Goal: Task Accomplishment & Management: Use online tool/utility

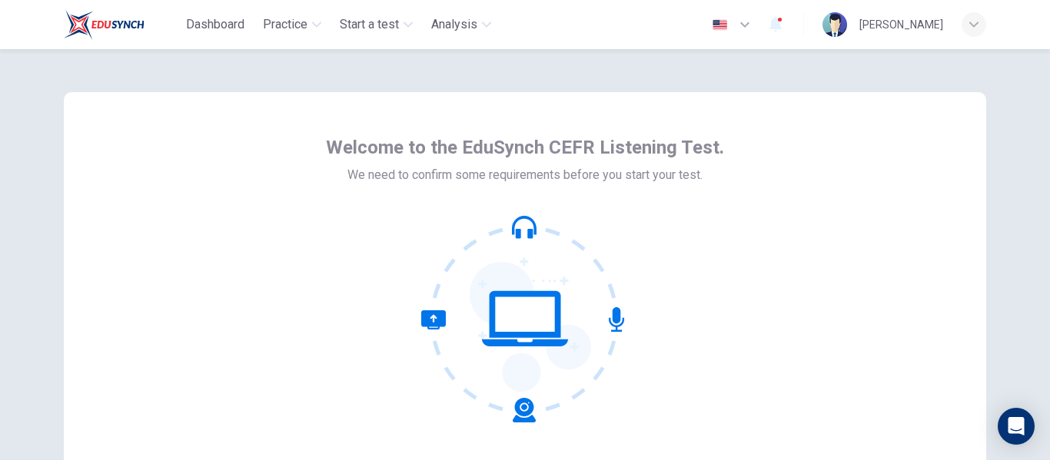
click at [740, 291] on div "Welcome to the EduSynch CEFR Listening Test. We need to confirm some requiremen…" at bounding box center [525, 276] width 922 height 369
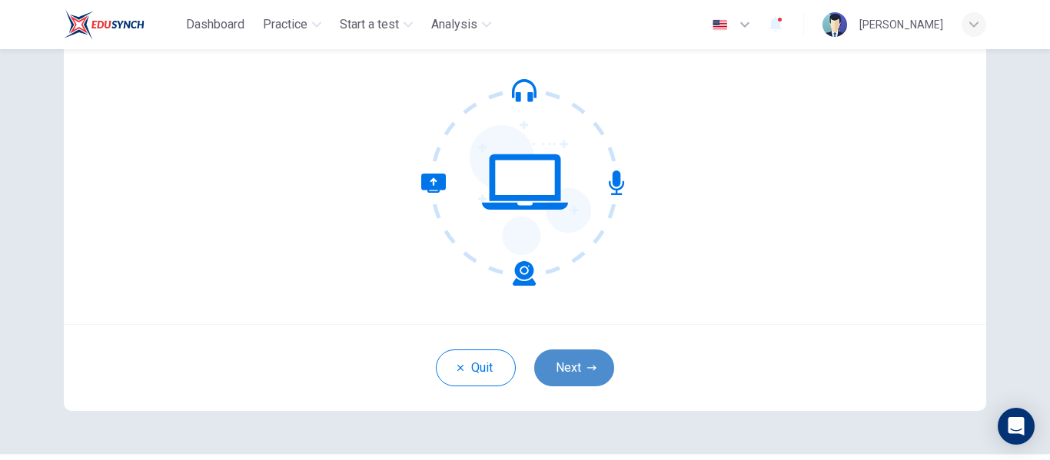
click at [557, 362] on button "Next" at bounding box center [574, 368] width 80 height 37
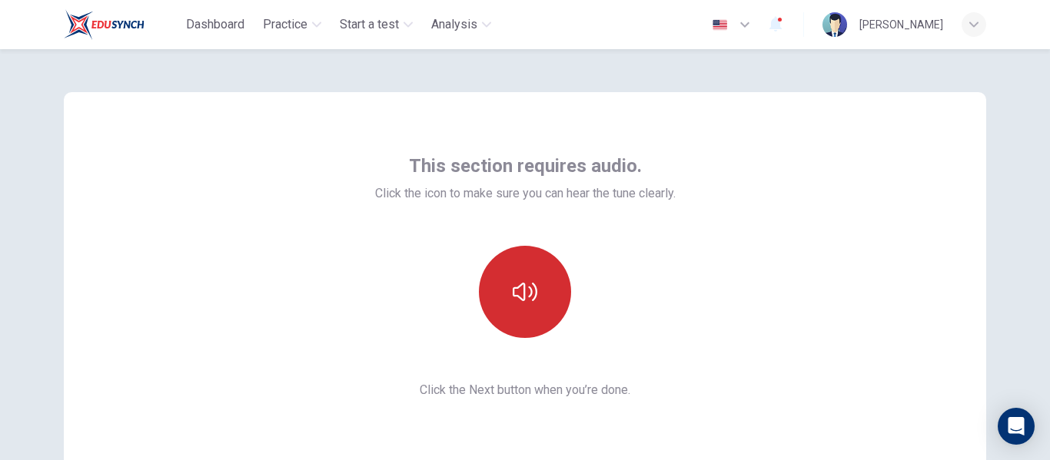
scroll to position [0, 0]
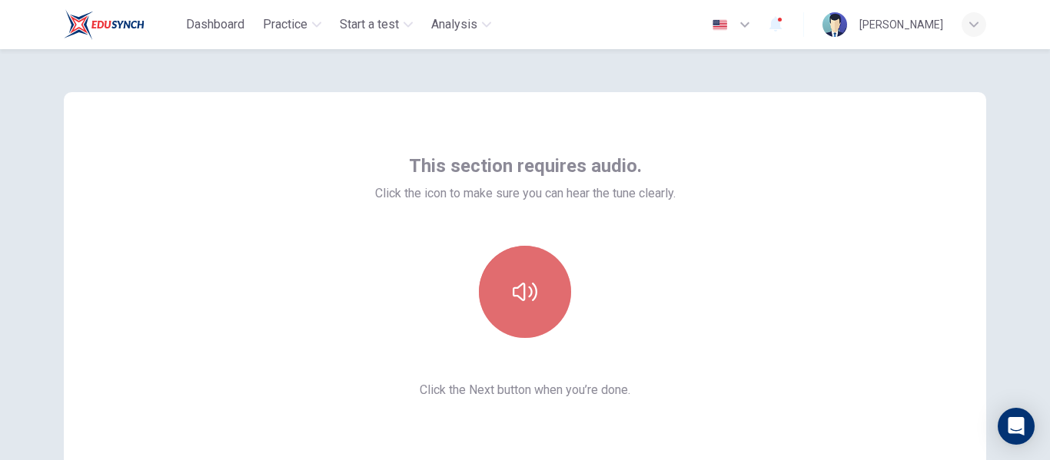
click at [530, 323] on button "button" at bounding box center [525, 292] width 92 height 92
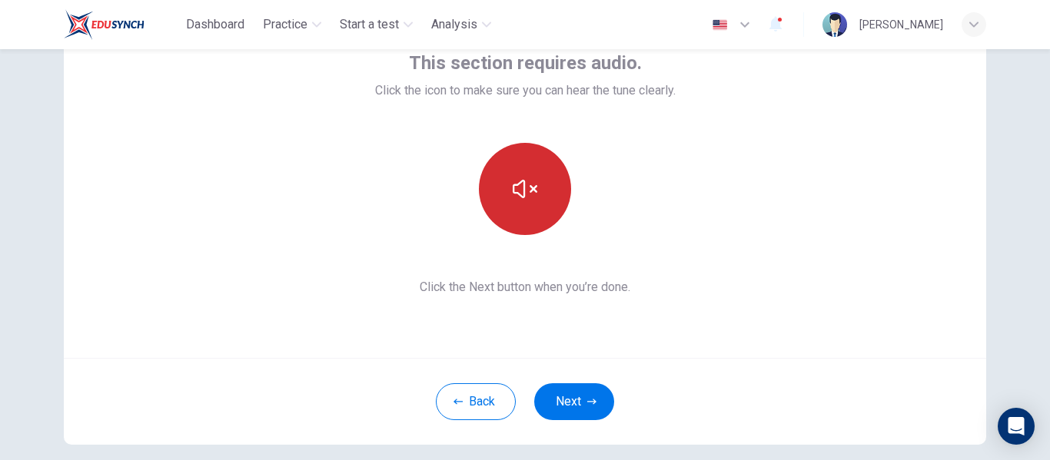
scroll to position [103, 0]
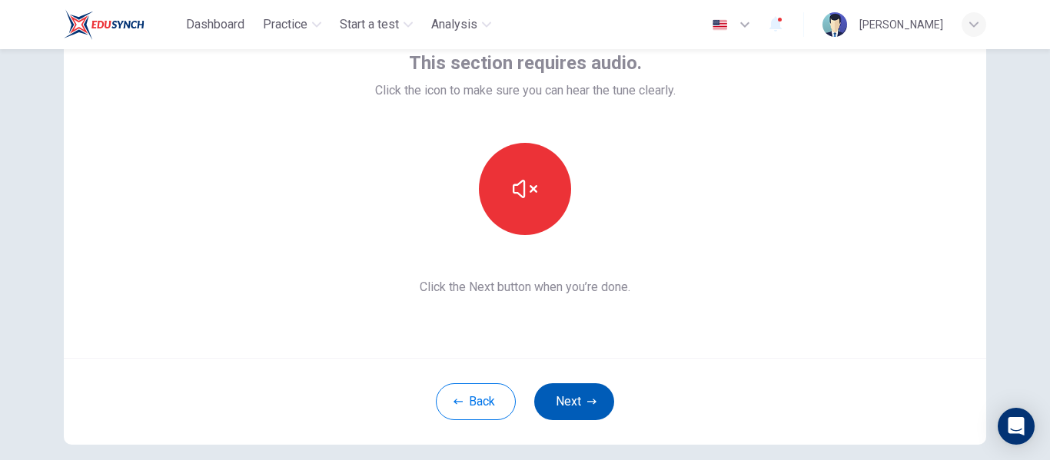
click at [586, 410] on button "Next" at bounding box center [574, 402] width 80 height 37
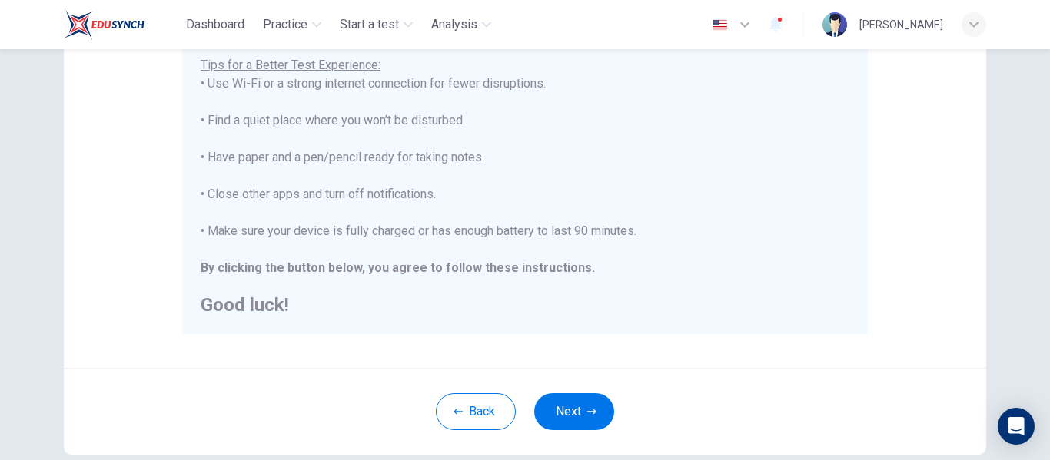
scroll to position [311, 0]
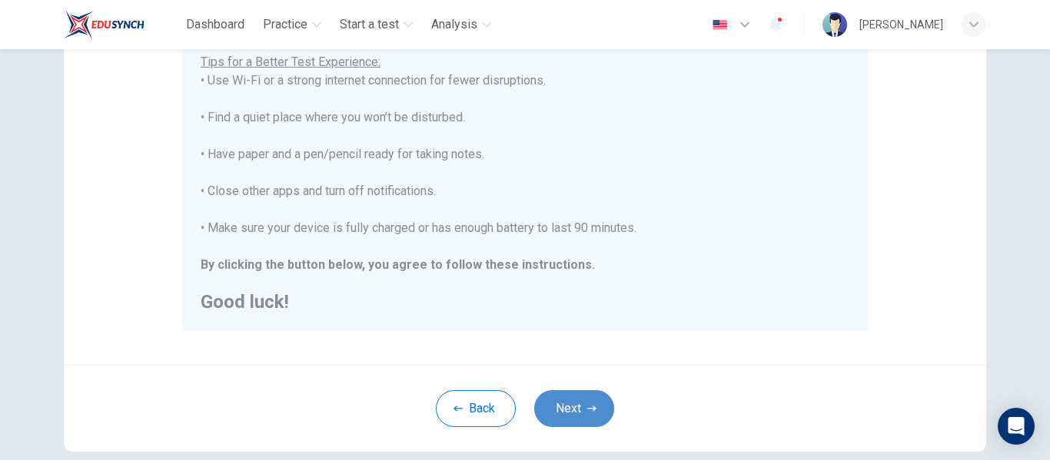
click at [584, 395] on button "Next" at bounding box center [574, 409] width 80 height 37
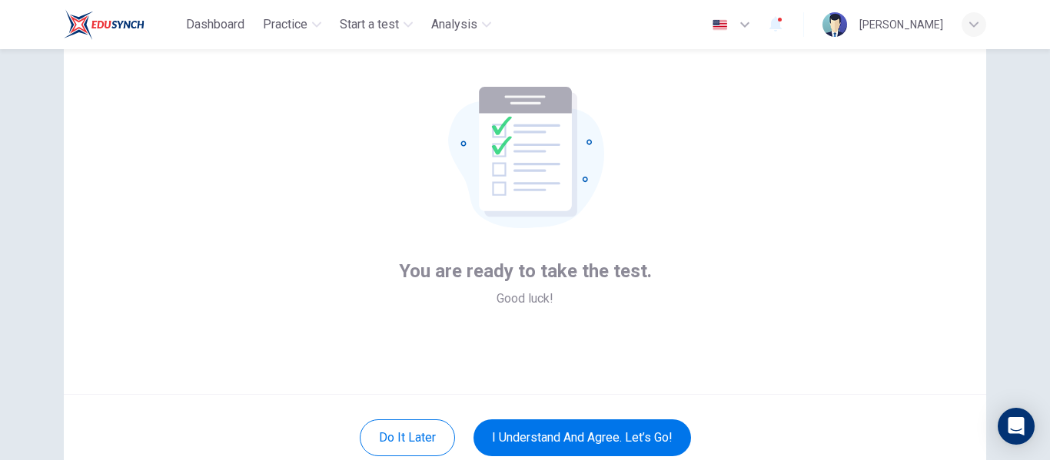
scroll to position [121, 0]
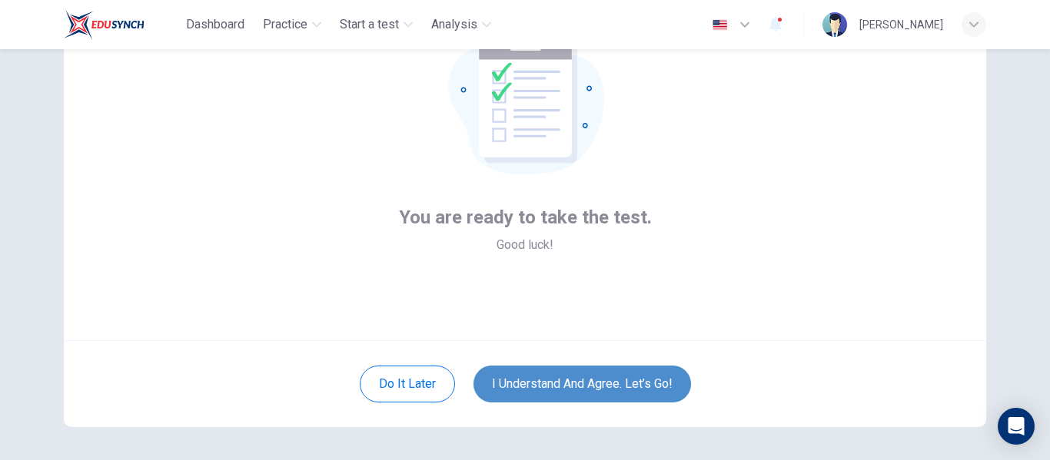
click at [622, 373] on button "I understand and agree. Let’s go!" at bounding box center [583, 384] width 218 height 37
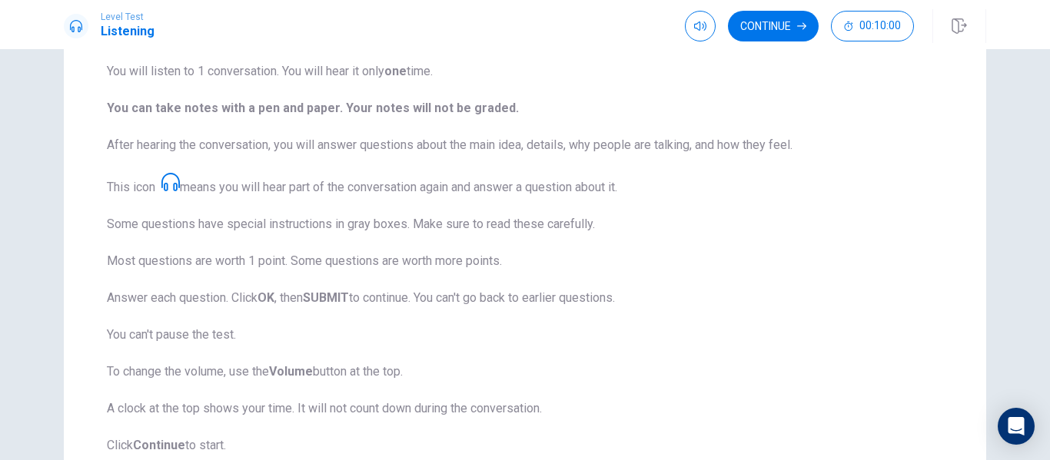
scroll to position [160, 0]
click at [769, 26] on button "Continue" at bounding box center [773, 26] width 91 height 31
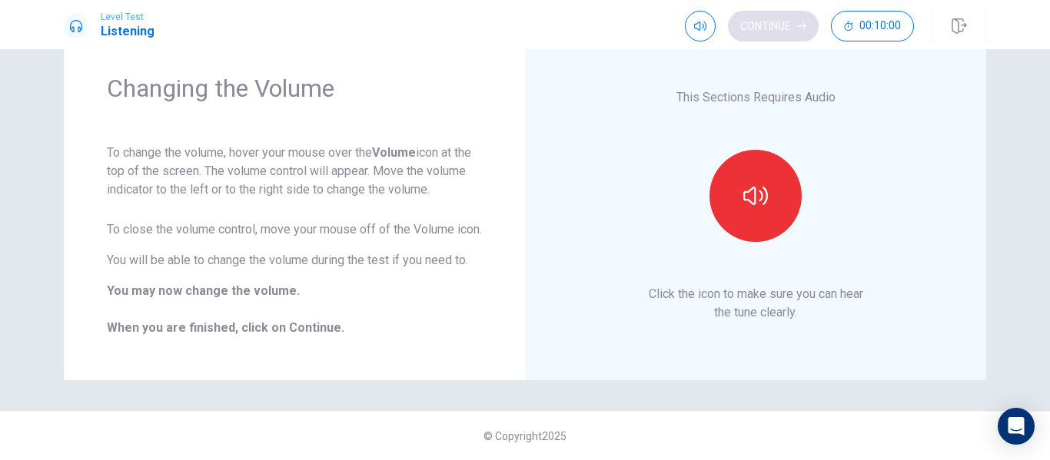
scroll to position [68, 0]
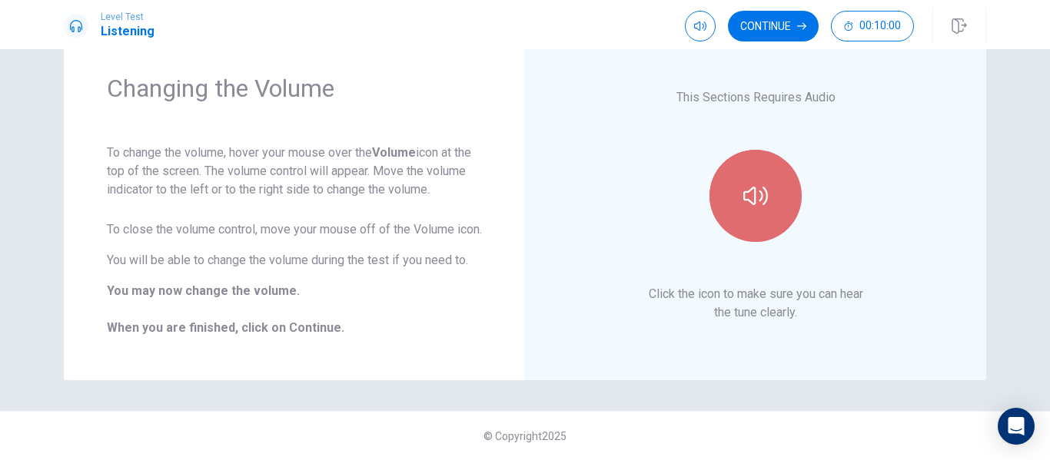
click at [756, 184] on icon "button" at bounding box center [755, 196] width 25 height 25
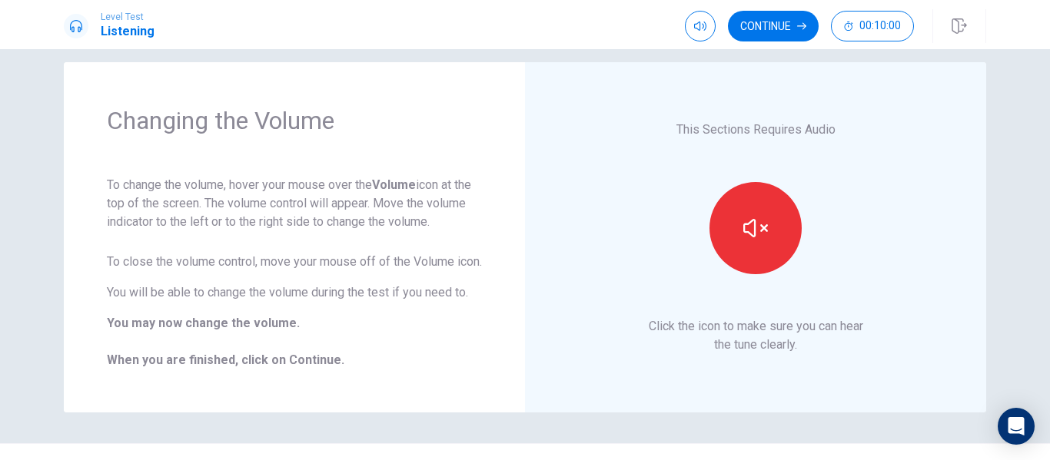
scroll to position [15, 0]
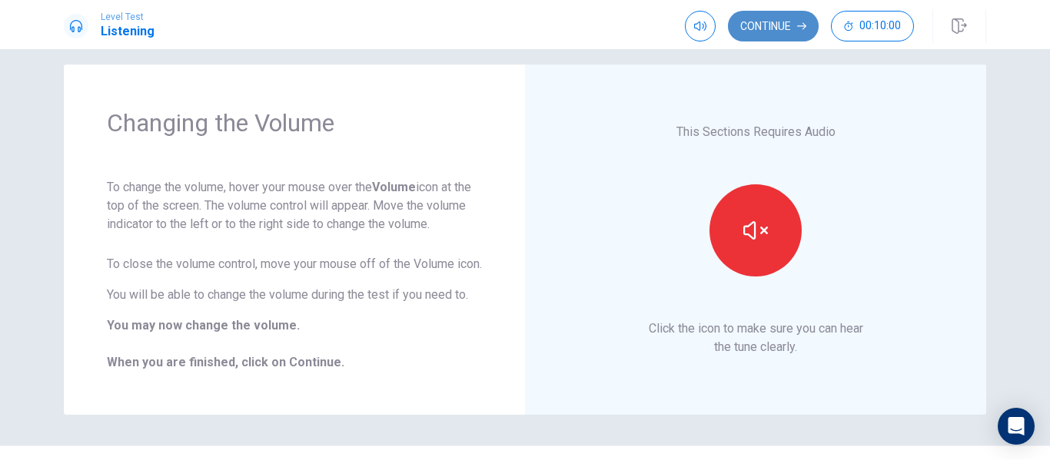
click at [761, 25] on button "Continue" at bounding box center [773, 26] width 91 height 31
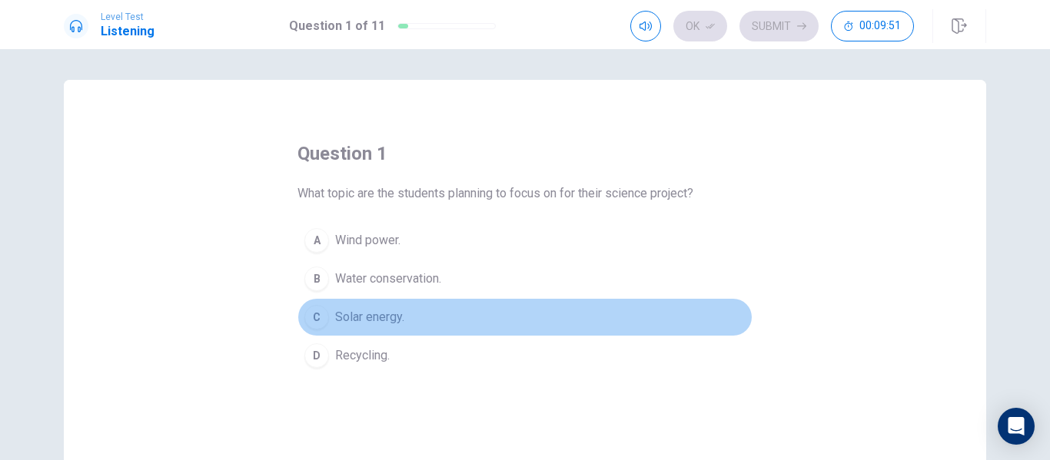
click at [386, 321] on span "Solar energy." at bounding box center [369, 317] width 69 height 18
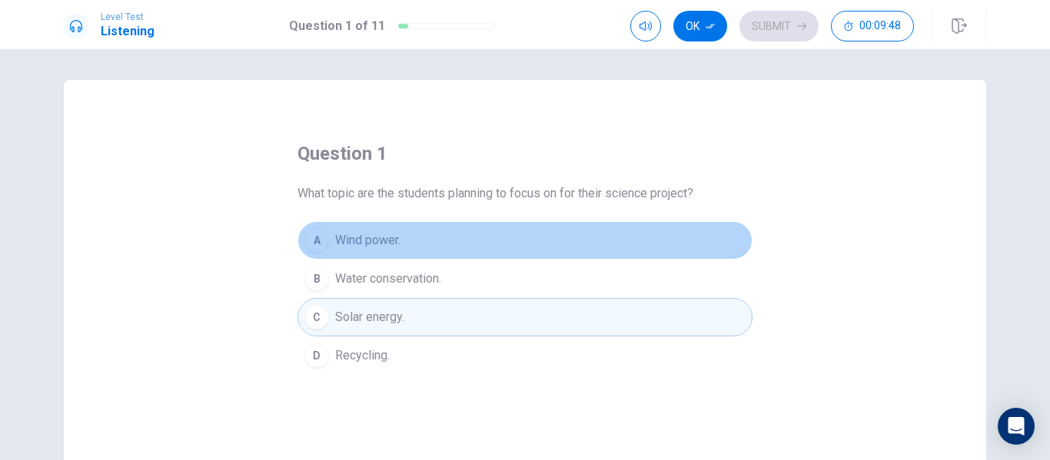
click at [391, 238] on span "Wind power." at bounding box center [367, 240] width 65 height 18
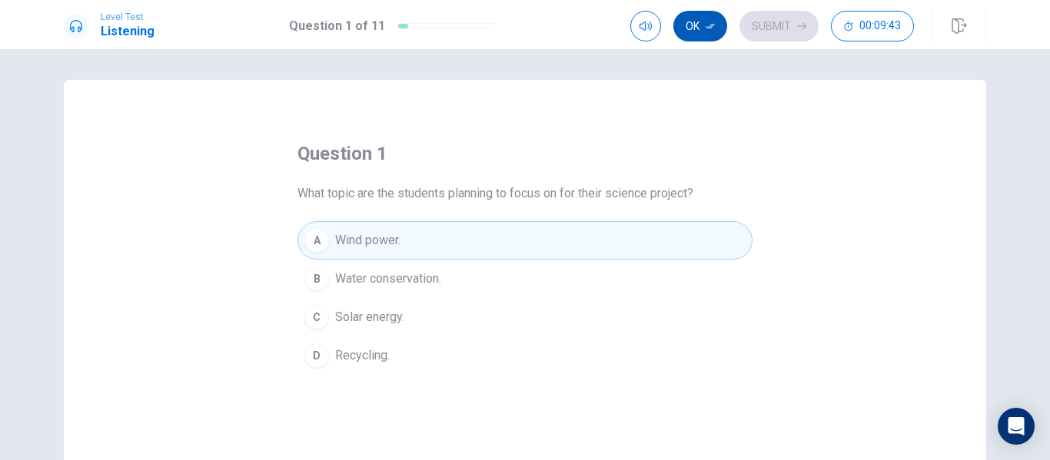
click at [700, 35] on button "Ok" at bounding box center [700, 26] width 54 height 31
click at [776, 18] on button "Submit" at bounding box center [778, 26] width 79 height 31
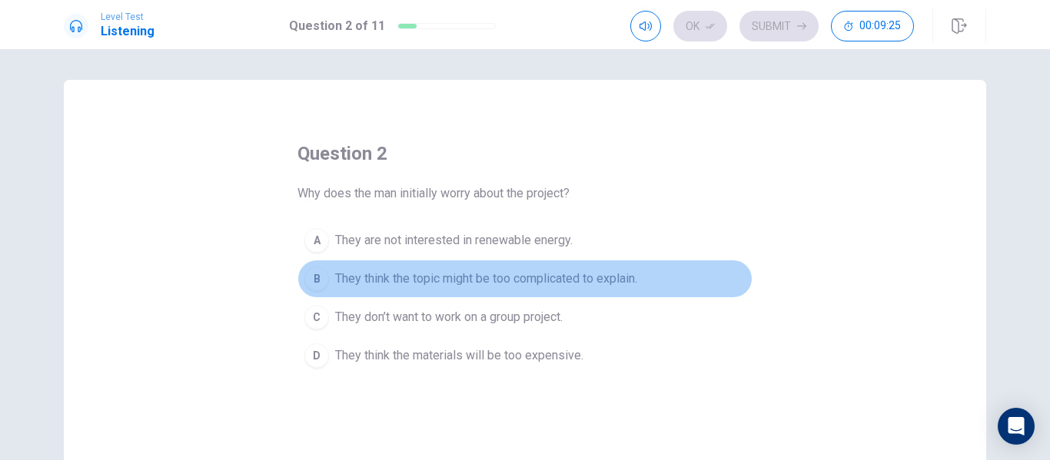
click at [544, 287] on span "They think the topic might be too complicated to explain." at bounding box center [486, 279] width 302 height 18
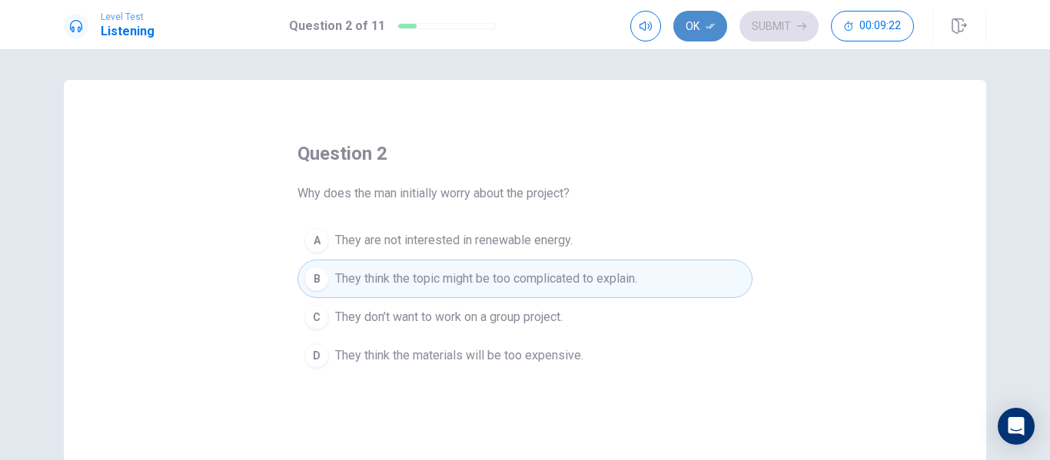
click at [691, 35] on button "Ok" at bounding box center [700, 26] width 54 height 31
click at [755, 34] on button "Submit" at bounding box center [778, 26] width 79 height 31
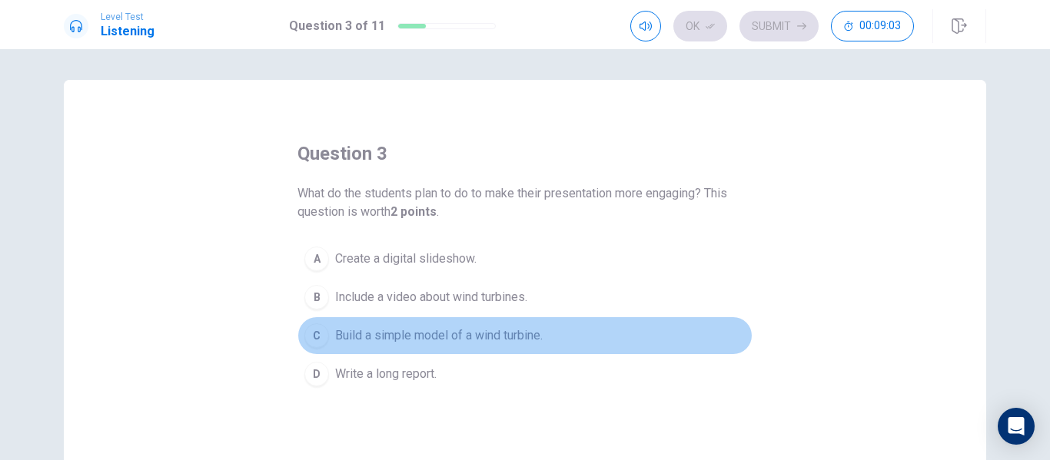
click at [477, 339] on span "Build a simple model of a wind turbine." at bounding box center [439, 336] width 208 height 18
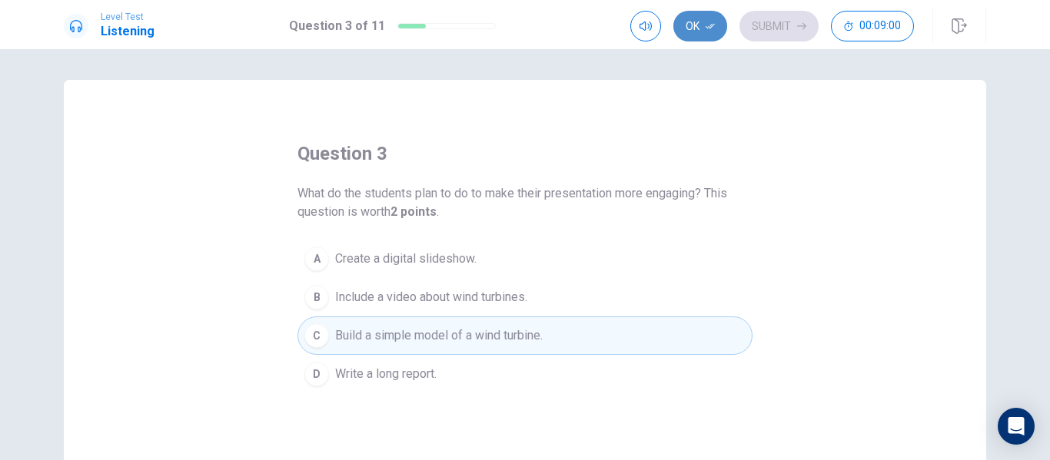
click at [699, 25] on button "Ok" at bounding box center [700, 26] width 54 height 31
click at [779, 28] on button "Submit" at bounding box center [778, 26] width 79 height 31
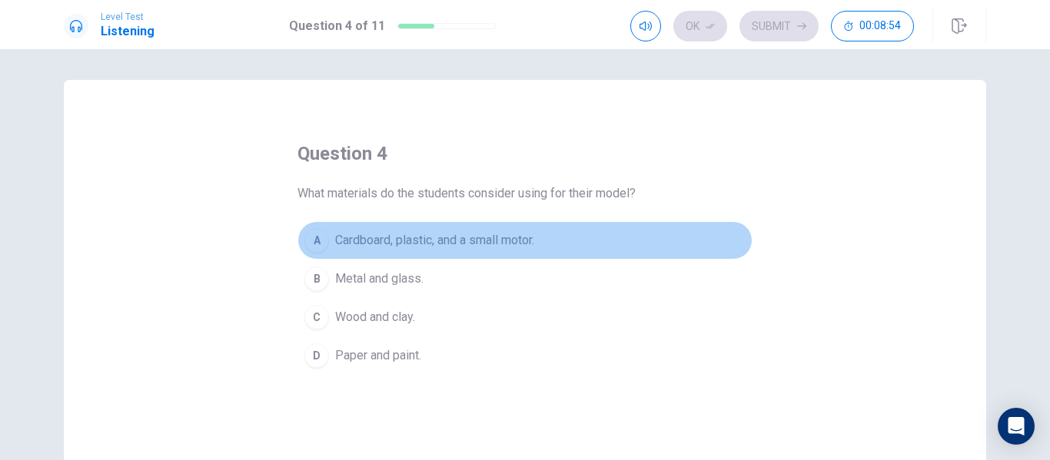
click at [518, 244] on span "Cardboard, plastic, and a small motor." at bounding box center [434, 240] width 199 height 18
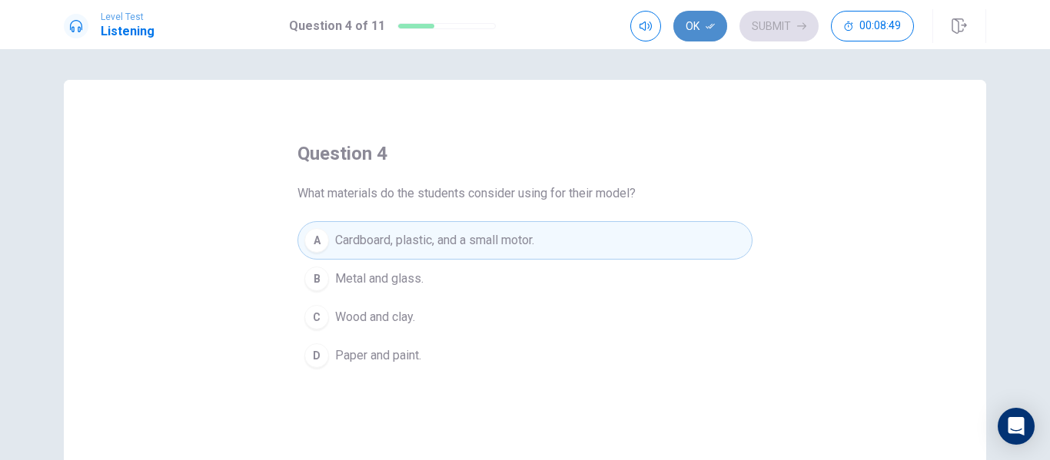
click at [711, 30] on icon "button" at bounding box center [710, 26] width 9 height 9
click at [771, 31] on button "Submit" at bounding box center [778, 26] width 79 height 31
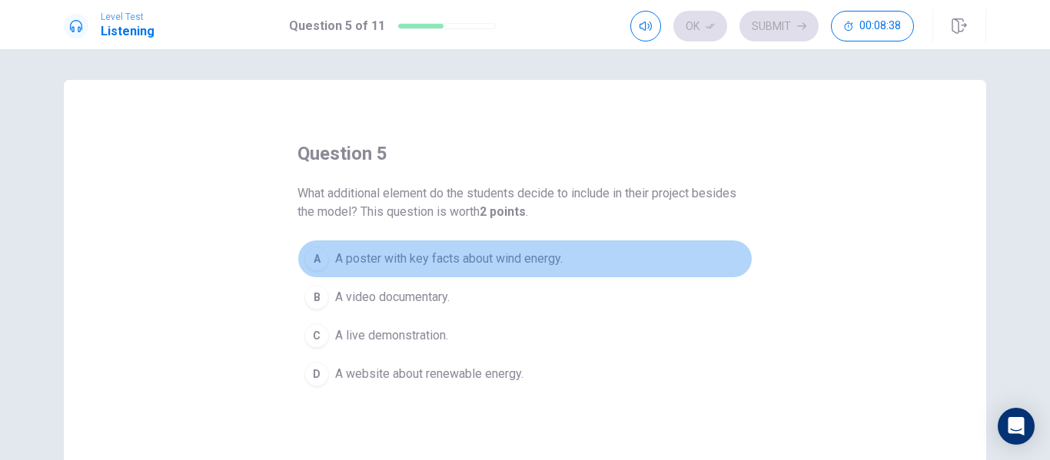
click at [500, 254] on span "A poster with key facts about wind energy." at bounding box center [449, 259] width 228 height 18
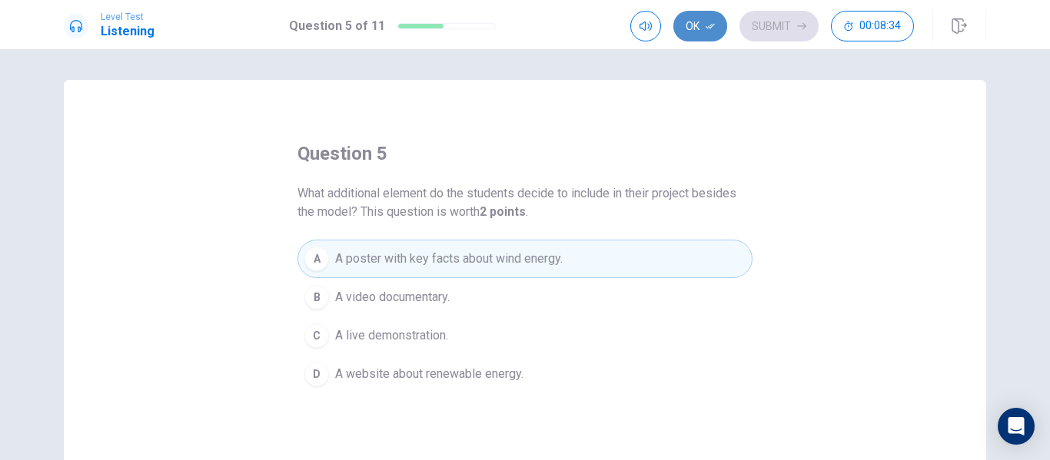
click at [680, 38] on button "Ok" at bounding box center [700, 26] width 54 height 31
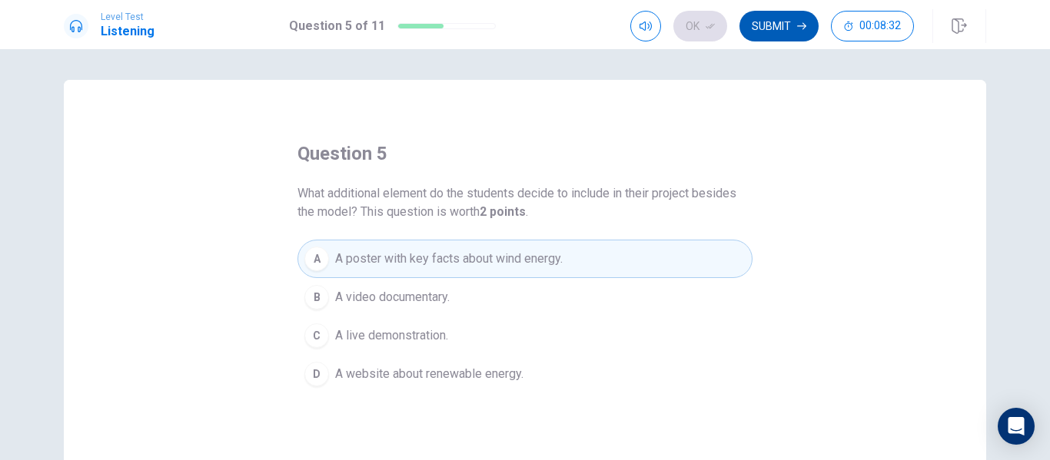
click at [786, 32] on button "Submit" at bounding box center [778, 26] width 79 height 31
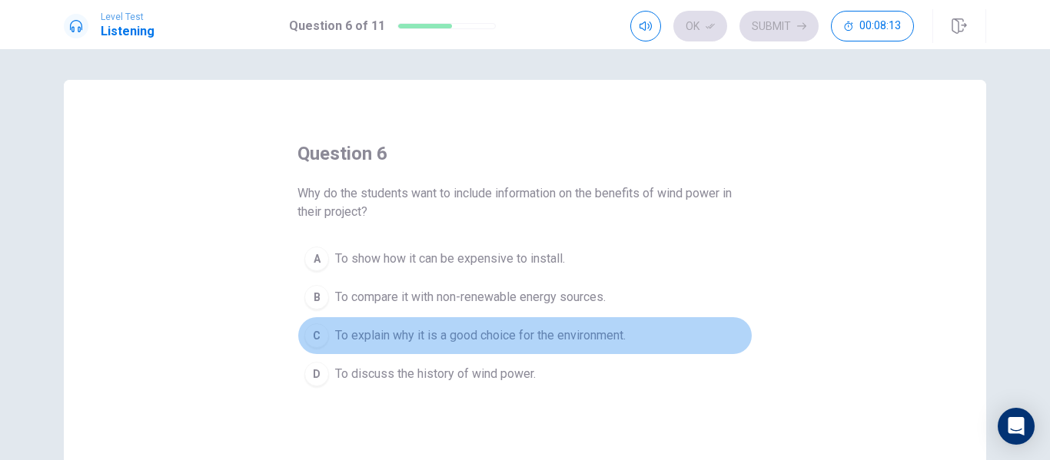
click at [549, 331] on span "To explain why it is a good choice for the environment." at bounding box center [480, 336] width 291 height 18
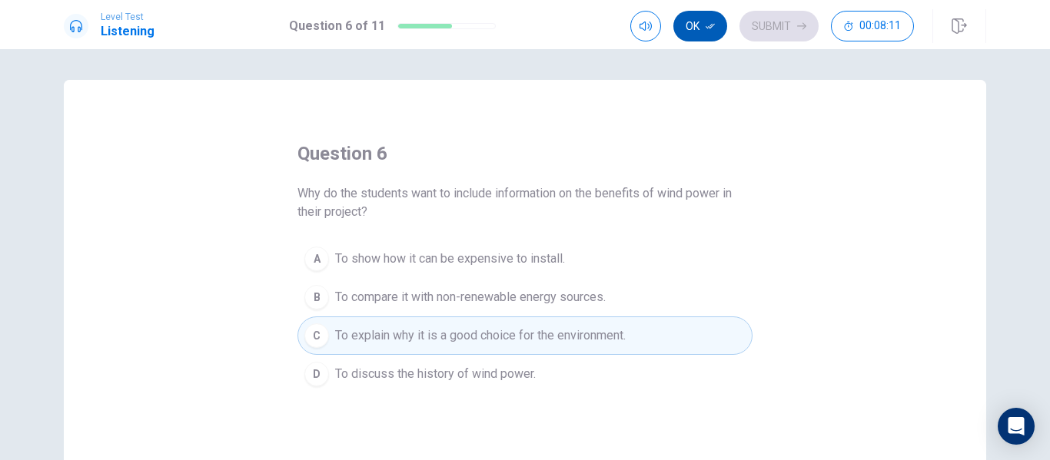
click at [693, 22] on button "Ok" at bounding box center [700, 26] width 54 height 31
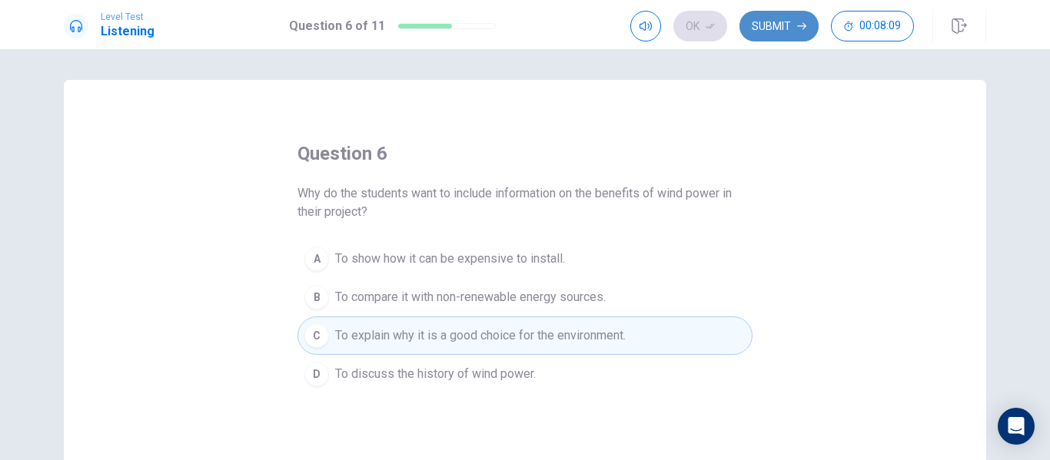
click at [775, 18] on button "Submit" at bounding box center [778, 26] width 79 height 31
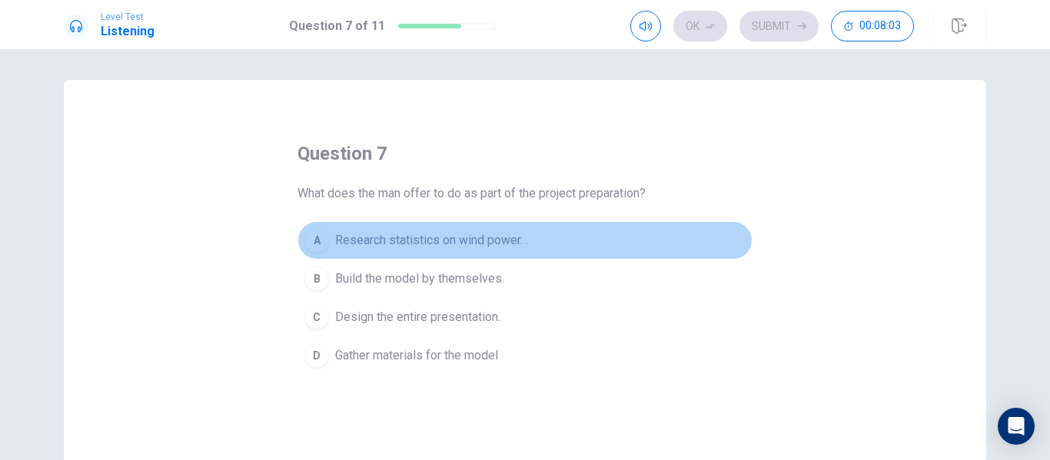
click at [505, 251] on button "A Research statistics on wind power. ." at bounding box center [524, 240] width 455 height 38
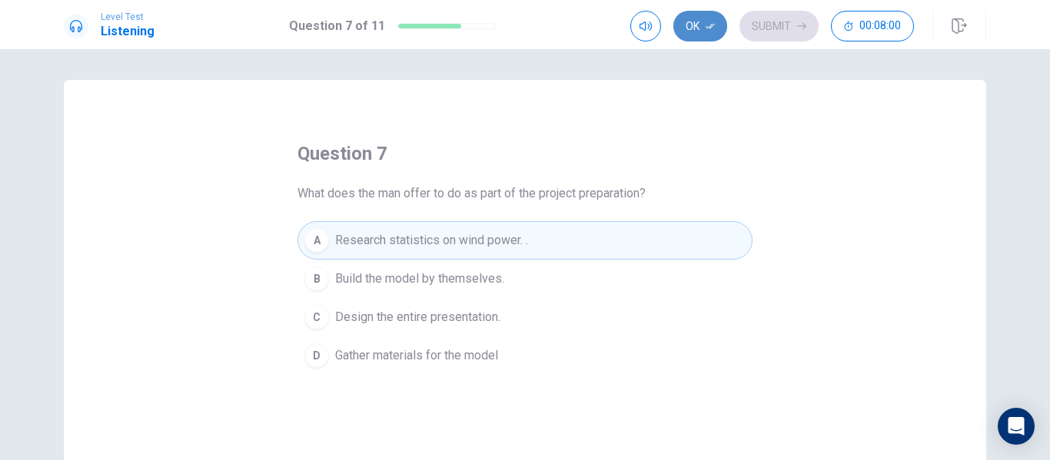
click at [706, 24] on icon "button" at bounding box center [710, 26] width 9 height 9
click at [752, 22] on button "Submit" at bounding box center [778, 26] width 79 height 31
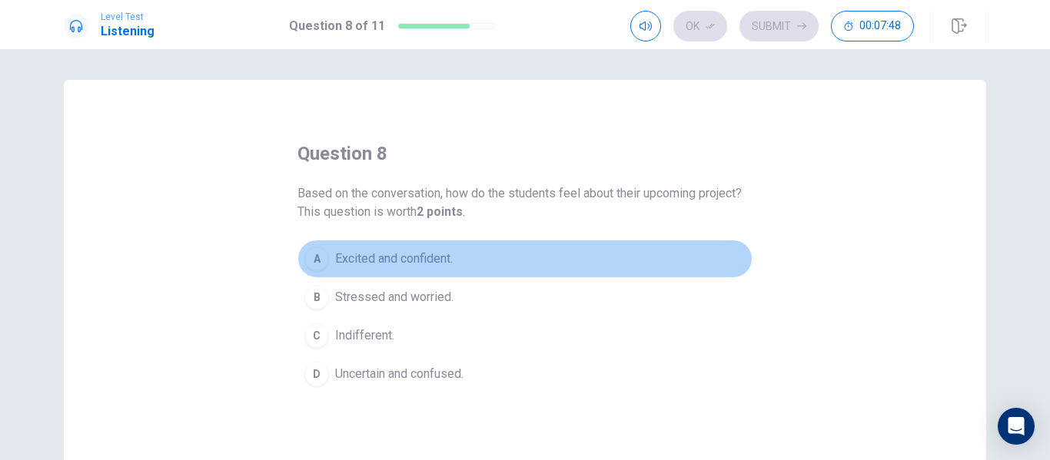
click at [460, 266] on button "A Excited and confident." at bounding box center [524, 259] width 455 height 38
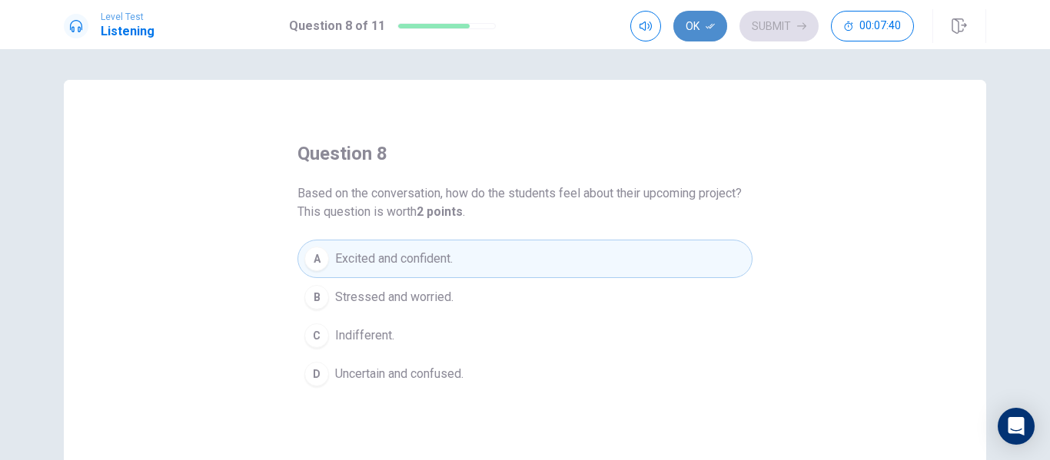
click at [696, 24] on button "Ok" at bounding box center [700, 26] width 54 height 31
click at [753, 28] on button "Submit" at bounding box center [778, 26] width 79 height 31
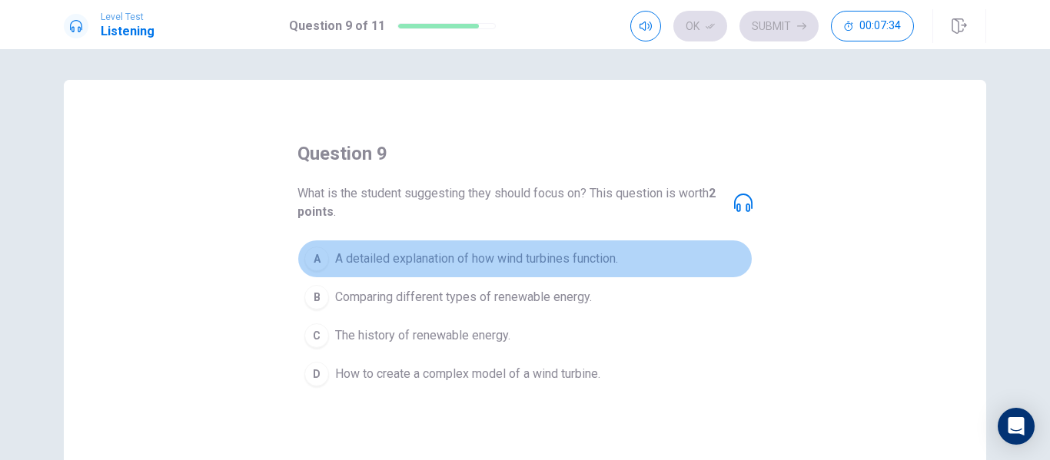
click at [560, 253] on span "A detailed explanation of how wind turbines function." at bounding box center [476, 259] width 283 height 18
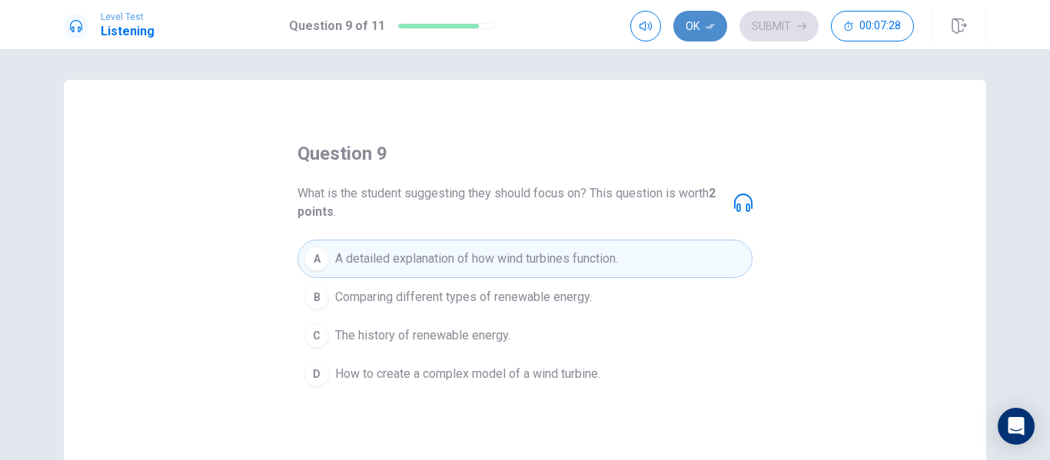
click at [707, 27] on icon "button" at bounding box center [710, 26] width 9 height 5
click at [783, 25] on button "Submit" at bounding box center [778, 26] width 79 height 31
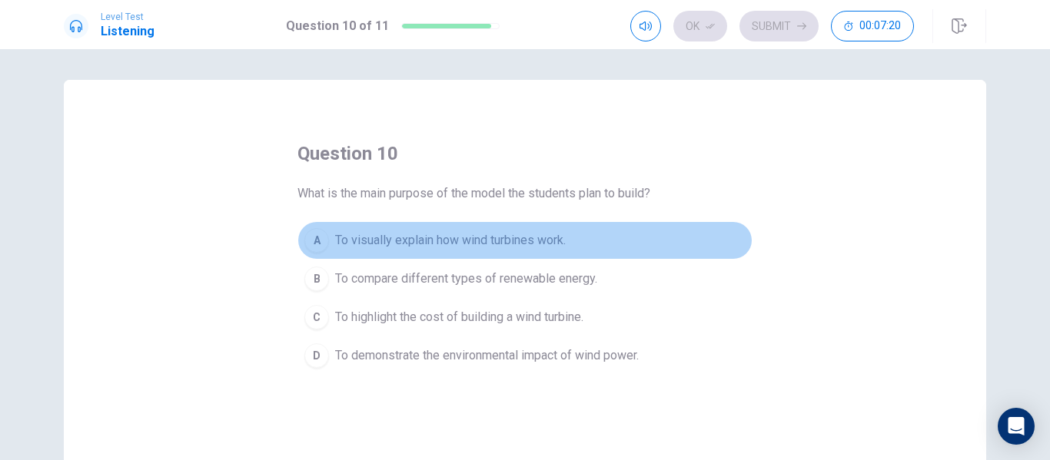
click at [542, 250] on button "A To visually explain how wind turbines work." at bounding box center [524, 240] width 455 height 38
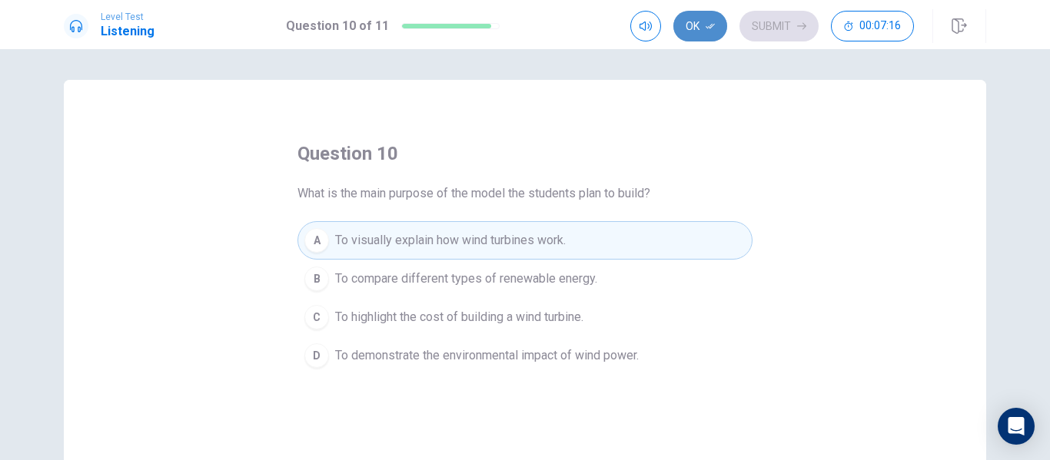
click at [701, 30] on button "Ok" at bounding box center [700, 26] width 54 height 31
click at [774, 15] on button "Submit" at bounding box center [778, 26] width 79 height 31
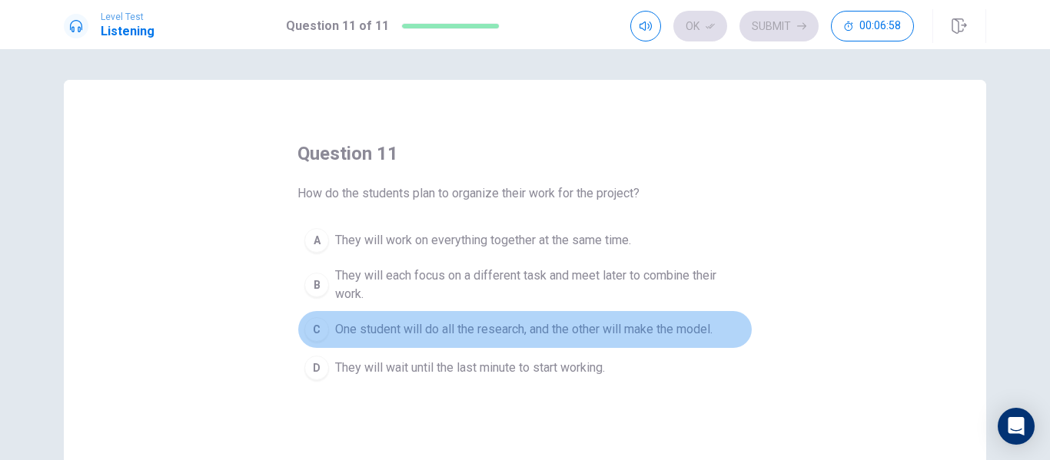
click at [558, 324] on span "One student will do all the research, and the other will make the model." at bounding box center [523, 330] width 377 height 18
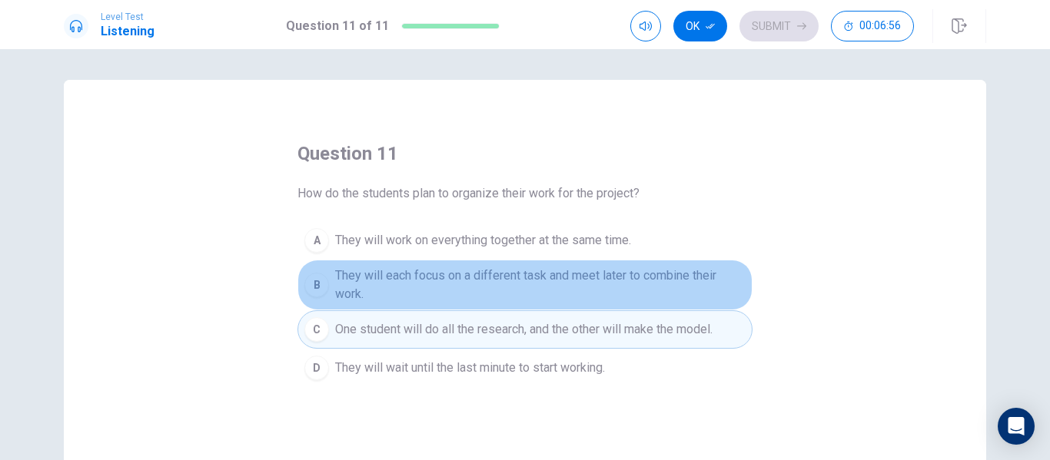
click at [569, 287] on span "They will each focus on a different task and meet later to combine their work." at bounding box center [540, 285] width 410 height 37
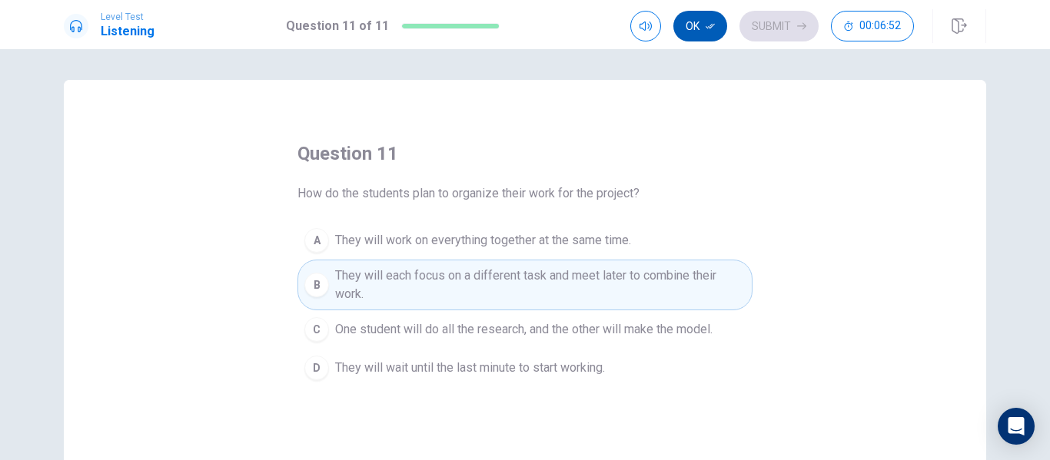
click at [707, 35] on button "Ok" at bounding box center [700, 26] width 54 height 31
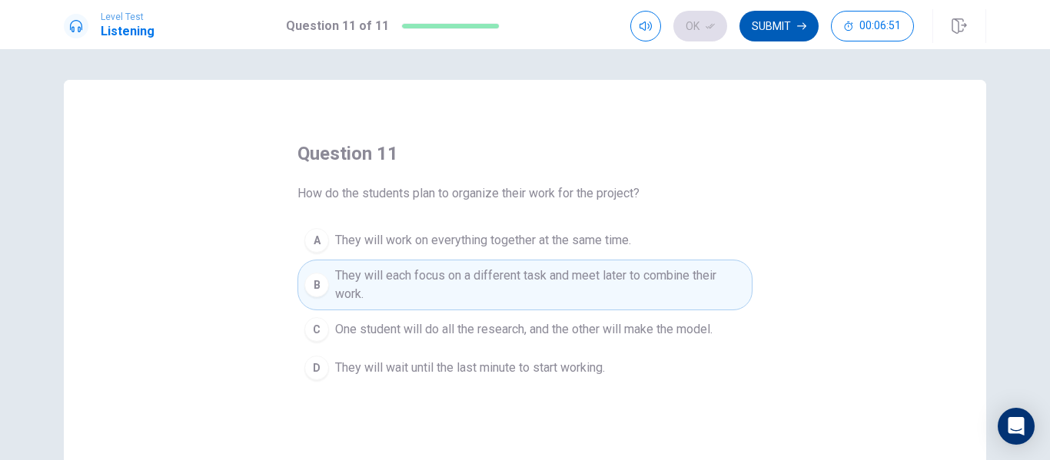
click at [762, 18] on button "Submit" at bounding box center [778, 26] width 79 height 31
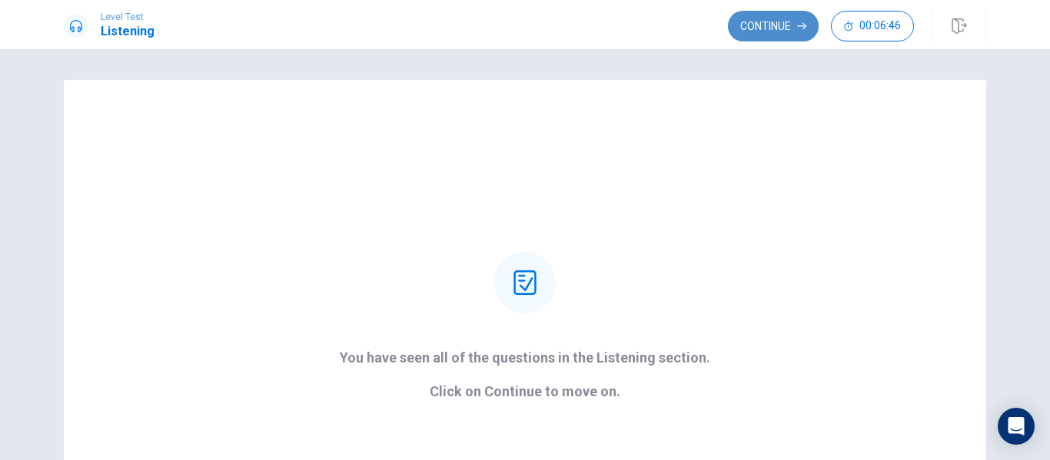
click at [755, 30] on button "Continue" at bounding box center [773, 26] width 91 height 31
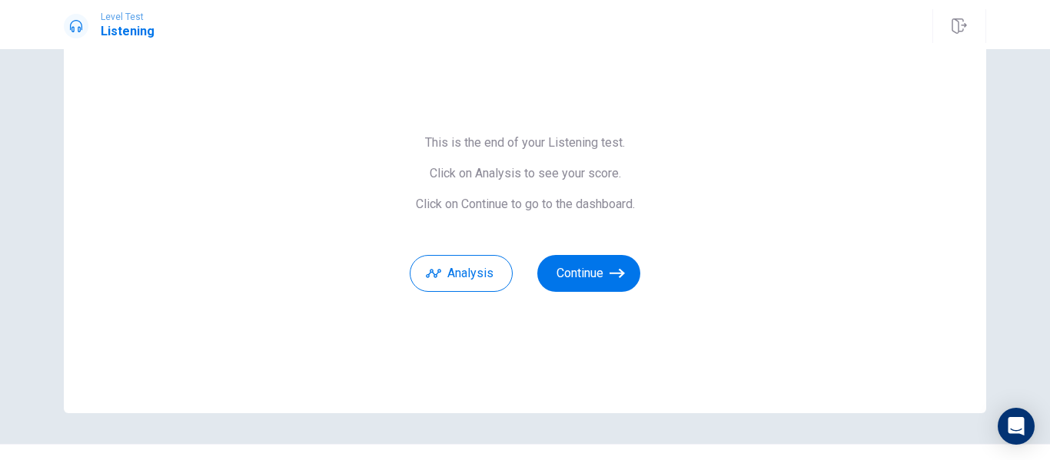
scroll to position [65, 0]
click at [597, 265] on button "Continue" at bounding box center [588, 274] width 103 height 37
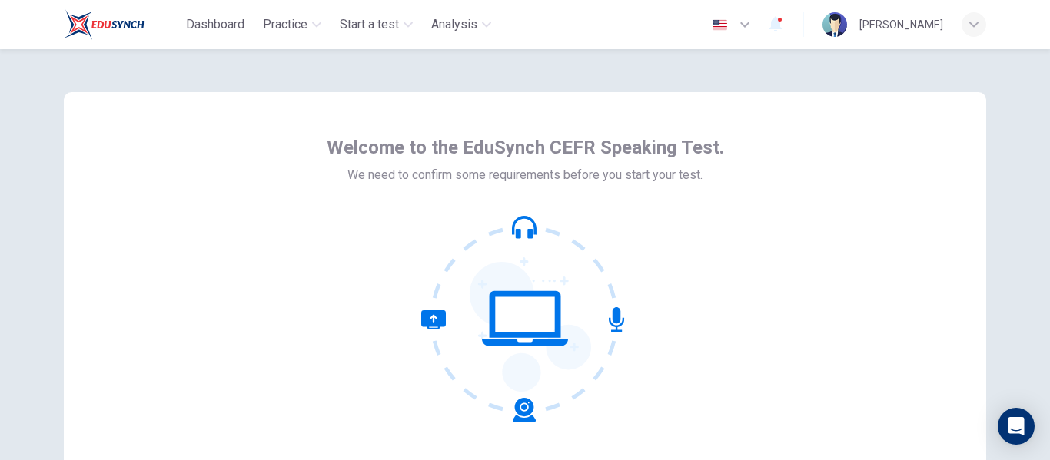
scroll to position [180, 0]
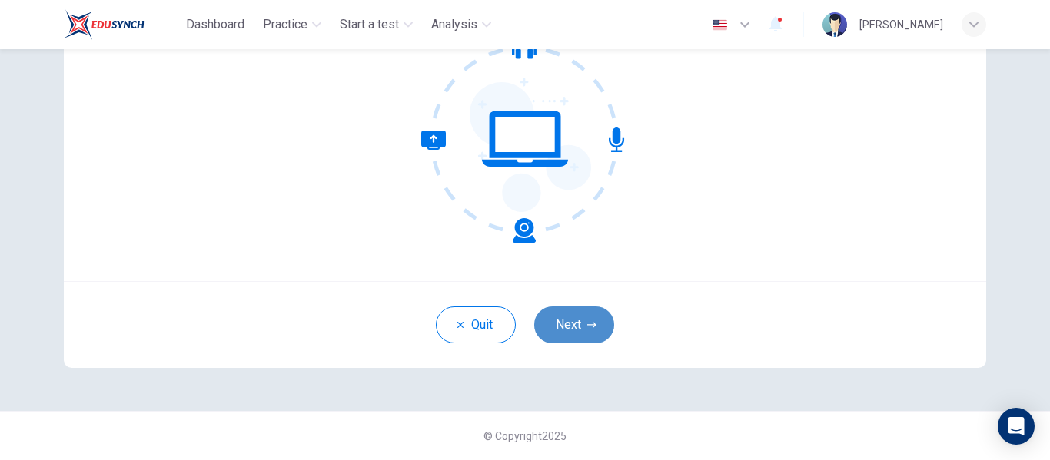
click at [554, 316] on button "Next" at bounding box center [574, 325] width 80 height 37
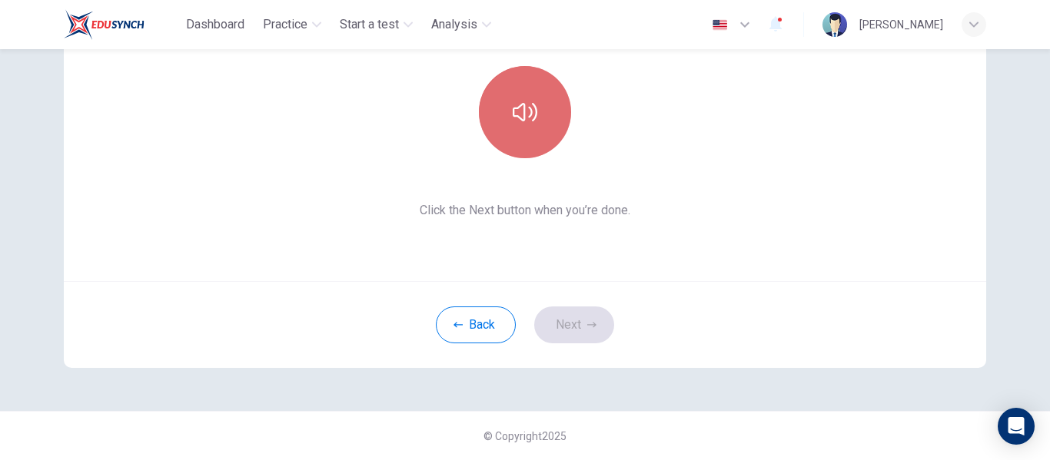
click at [538, 131] on button "button" at bounding box center [525, 112] width 92 height 92
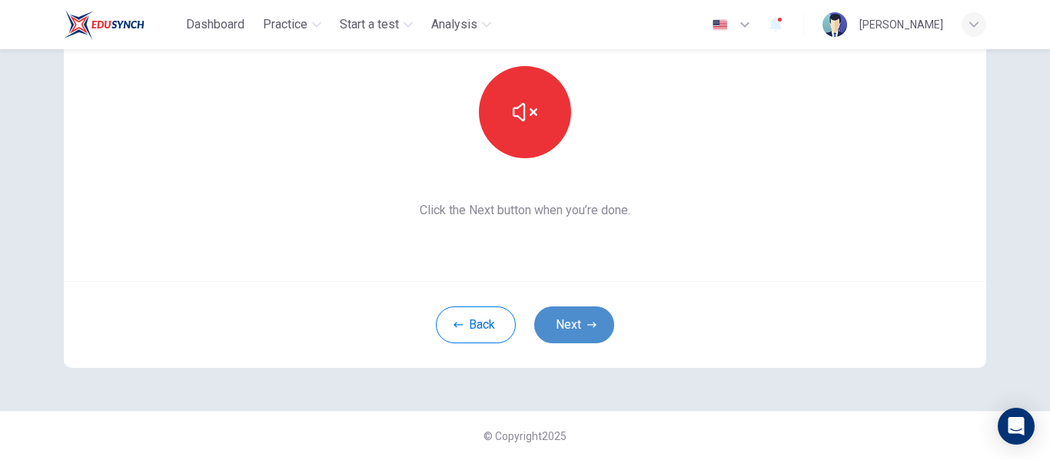
click at [589, 335] on button "Next" at bounding box center [574, 325] width 80 height 37
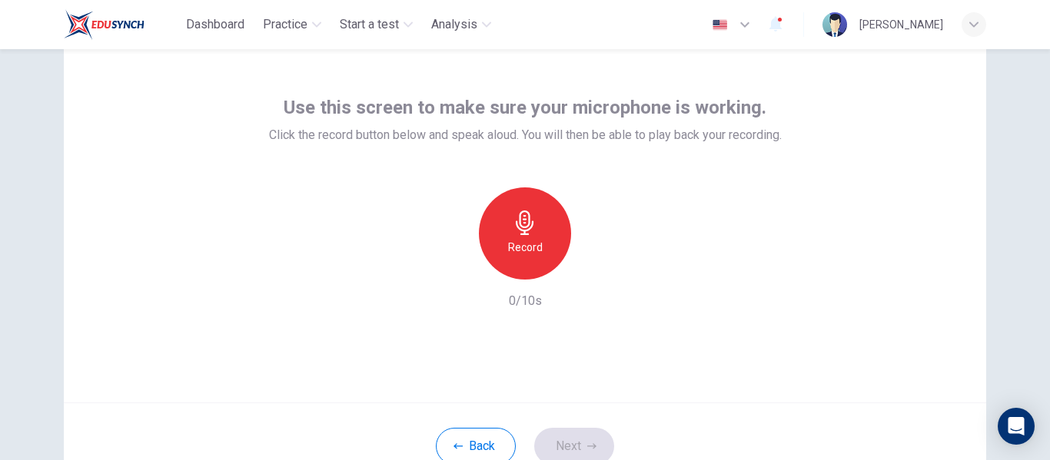
scroll to position [58, 0]
click at [533, 203] on div "Record" at bounding box center [525, 234] width 92 height 92
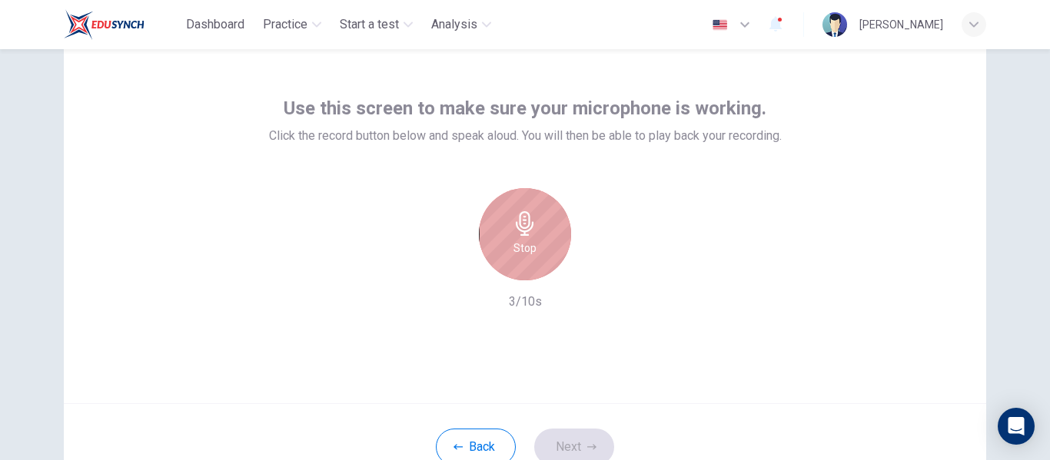
click at [533, 203] on div "Stop" at bounding box center [525, 234] width 92 height 92
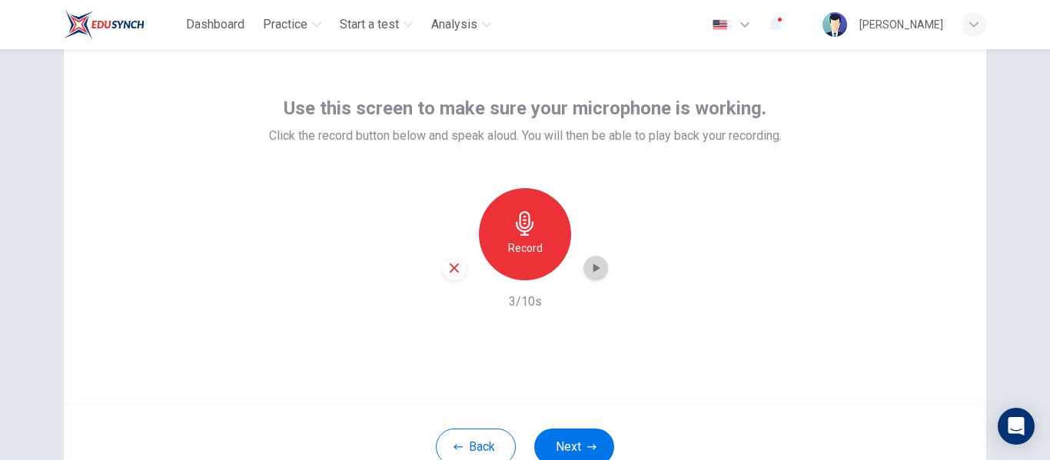
click at [593, 271] on icon "button" at bounding box center [596, 268] width 7 height 9
click at [560, 434] on button "Next" at bounding box center [574, 447] width 80 height 37
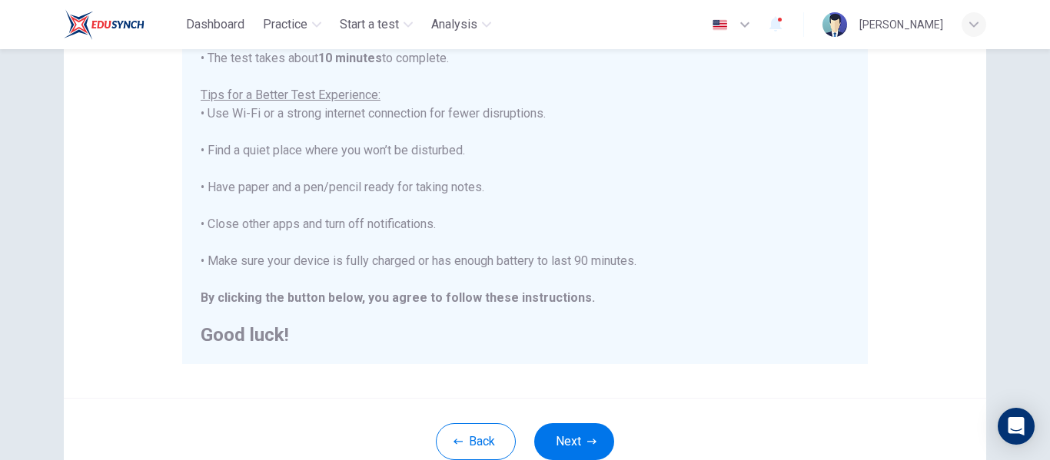
scroll to position [278, 0]
click at [588, 434] on button "Next" at bounding box center [574, 441] width 80 height 37
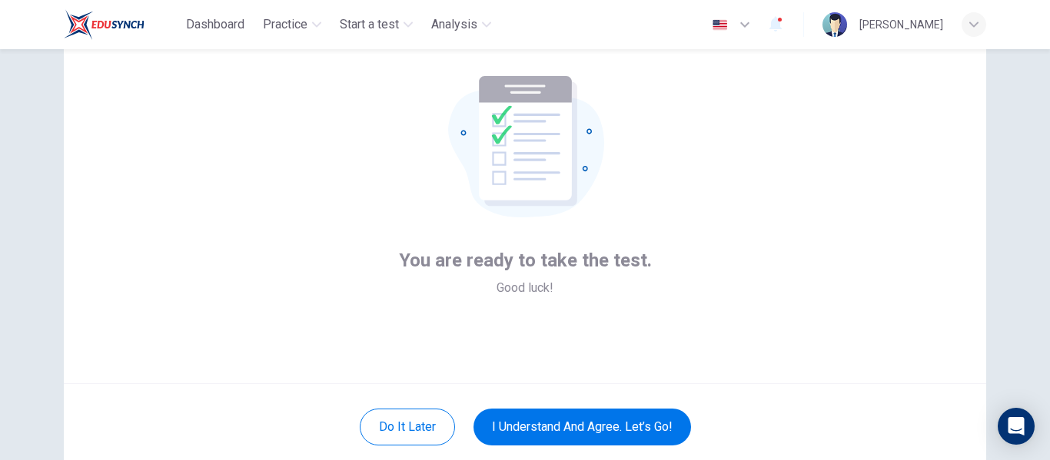
scroll to position [67, 0]
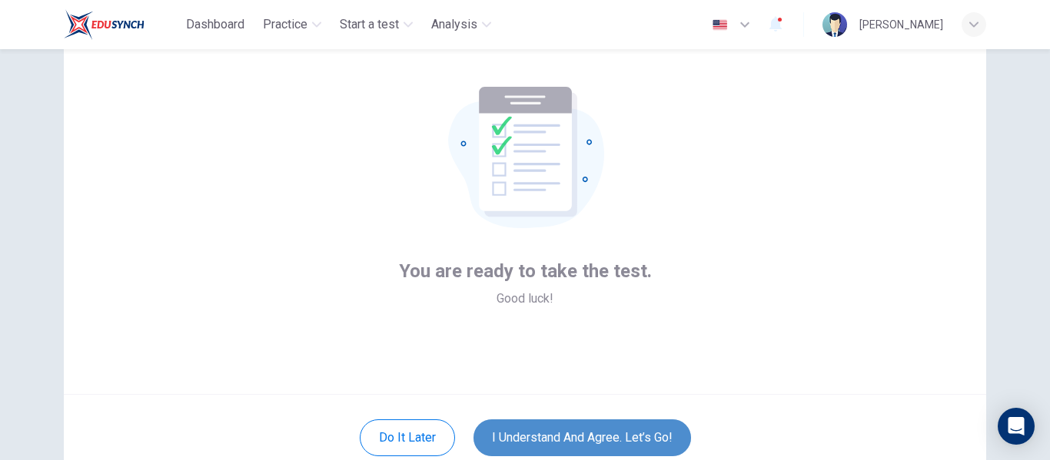
click at [619, 435] on button "I understand and agree. Let’s go!" at bounding box center [583, 438] width 218 height 37
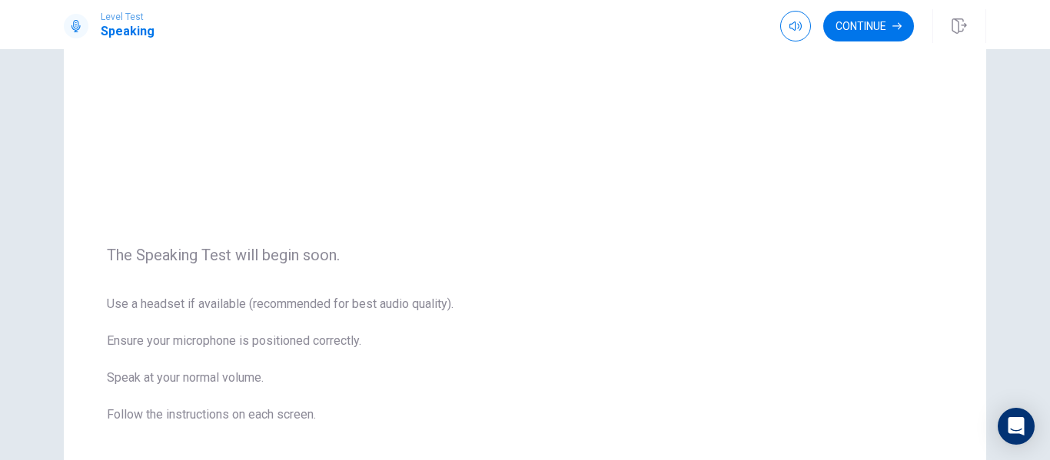
scroll to position [68, 0]
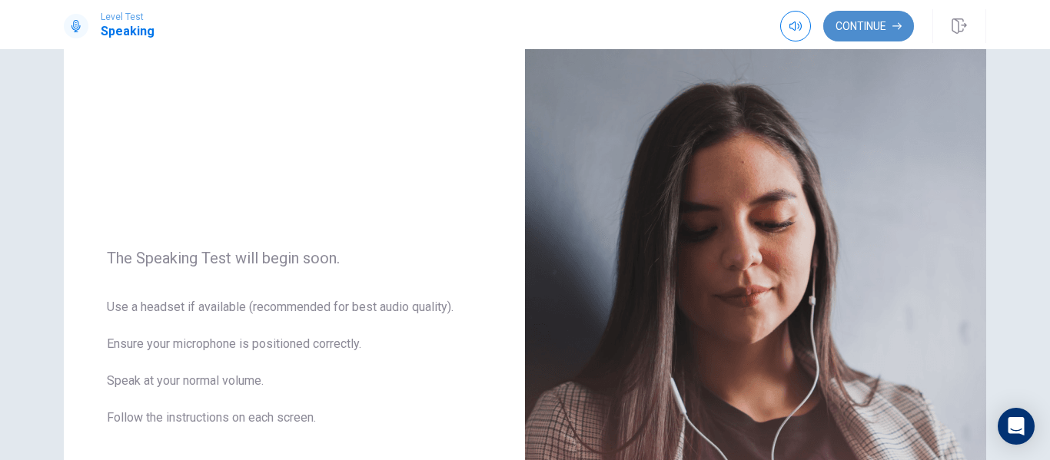
click at [869, 33] on button "Continue" at bounding box center [868, 26] width 91 height 31
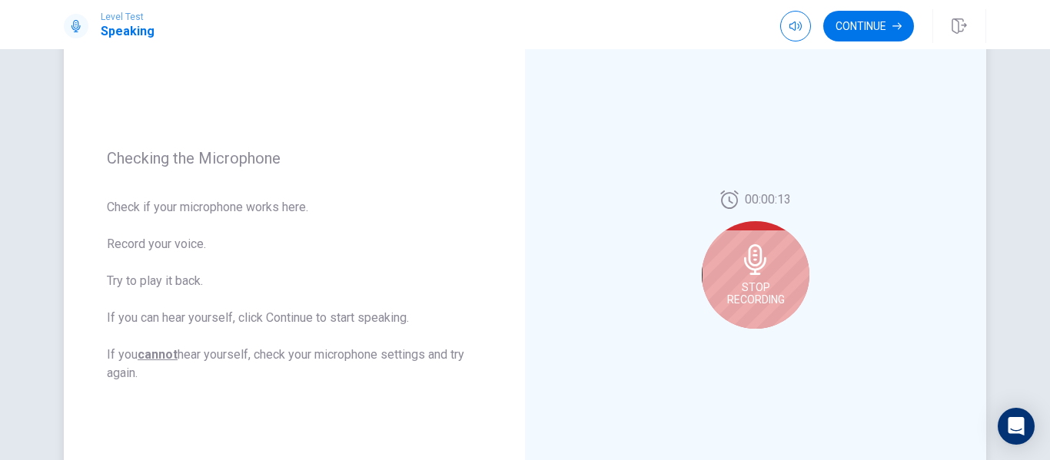
scroll to position [148, 0]
click at [716, 287] on div "Stop Recording" at bounding box center [756, 277] width 108 height 108
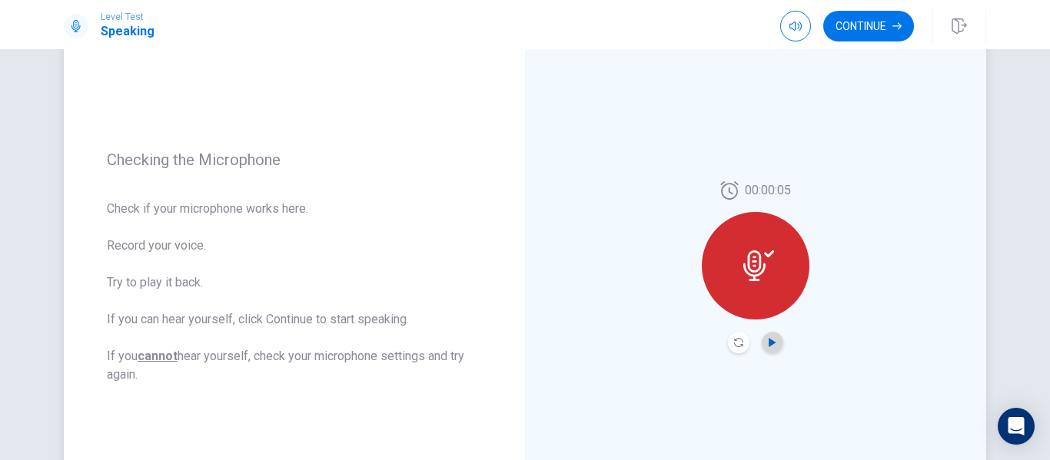
click at [769, 342] on icon "Play Audio" at bounding box center [772, 342] width 7 height 9
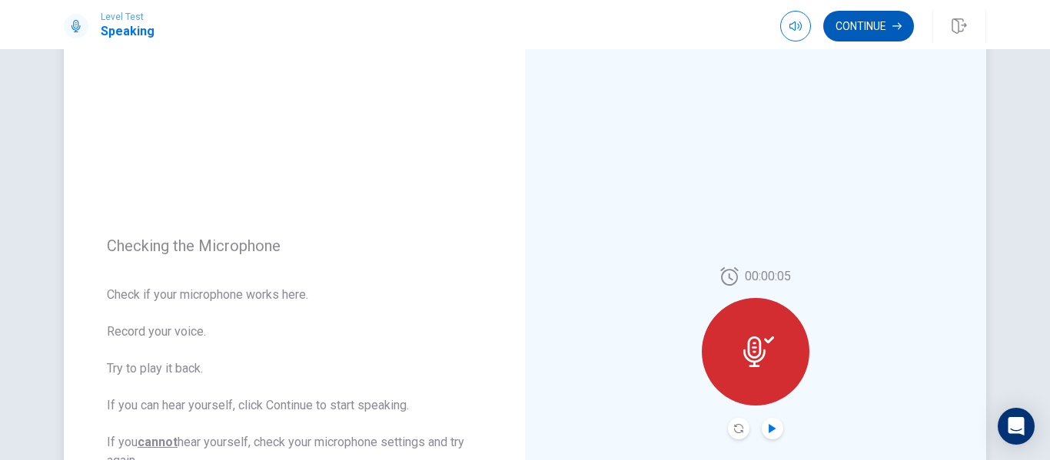
scroll to position [61, 0]
click at [860, 35] on button "Continue" at bounding box center [868, 26] width 91 height 31
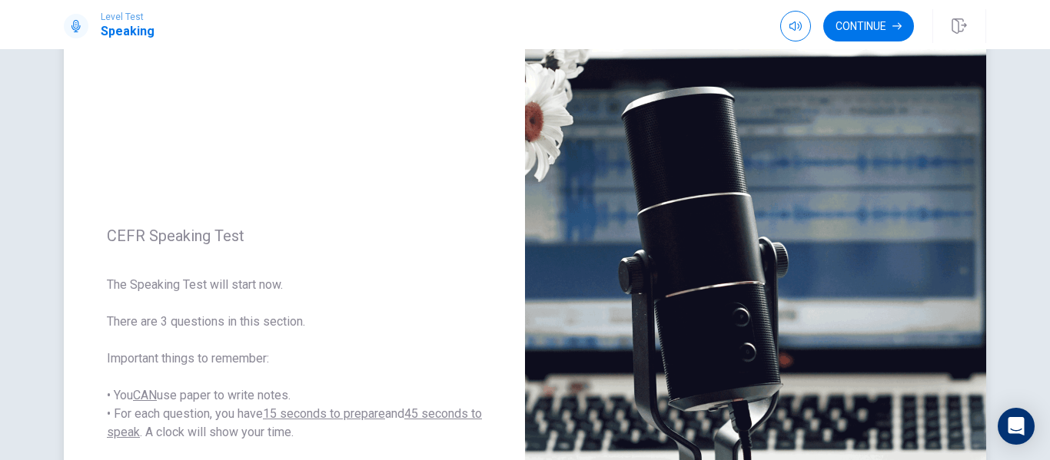
scroll to position [80, 0]
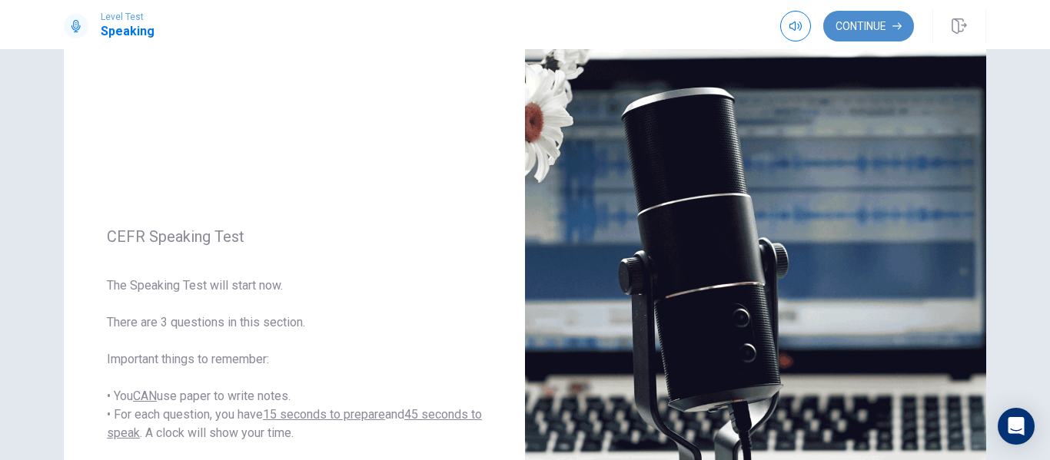
click at [861, 32] on button "Continue" at bounding box center [868, 26] width 91 height 31
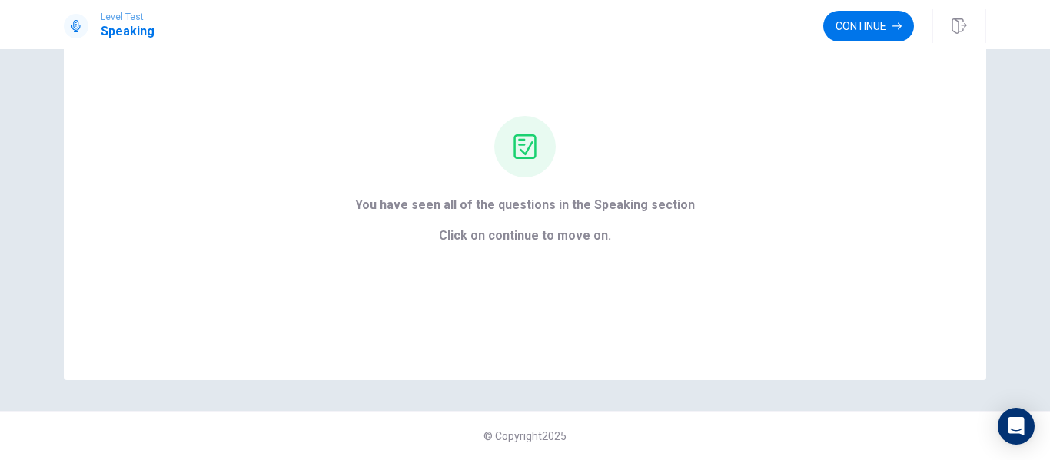
scroll to position [0, 0]
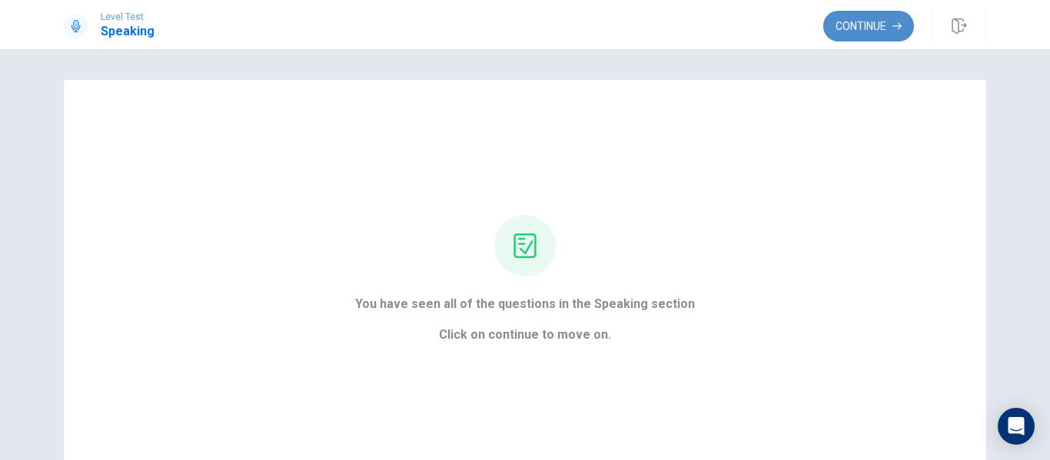
click at [858, 18] on button "Continue" at bounding box center [868, 26] width 91 height 31
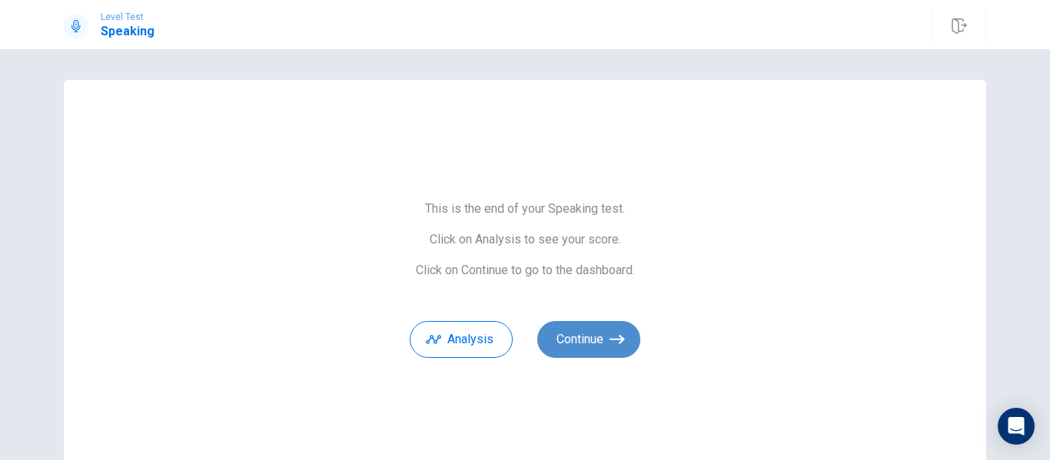
click at [597, 332] on button "Continue" at bounding box center [588, 339] width 103 height 37
